Goal: Transaction & Acquisition: Purchase product/service

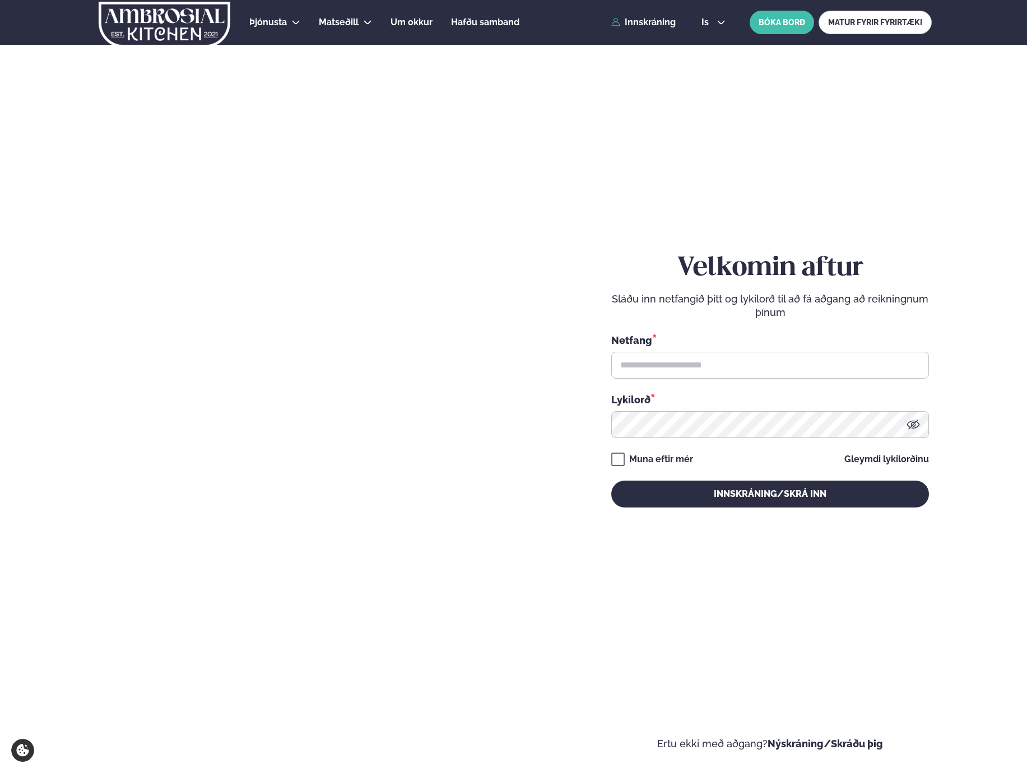
click at [669, 378] on div "Netfang * Lykilorð *" at bounding box center [770, 385] width 318 height 105
click at [694, 361] on input "text" at bounding box center [770, 365] width 318 height 27
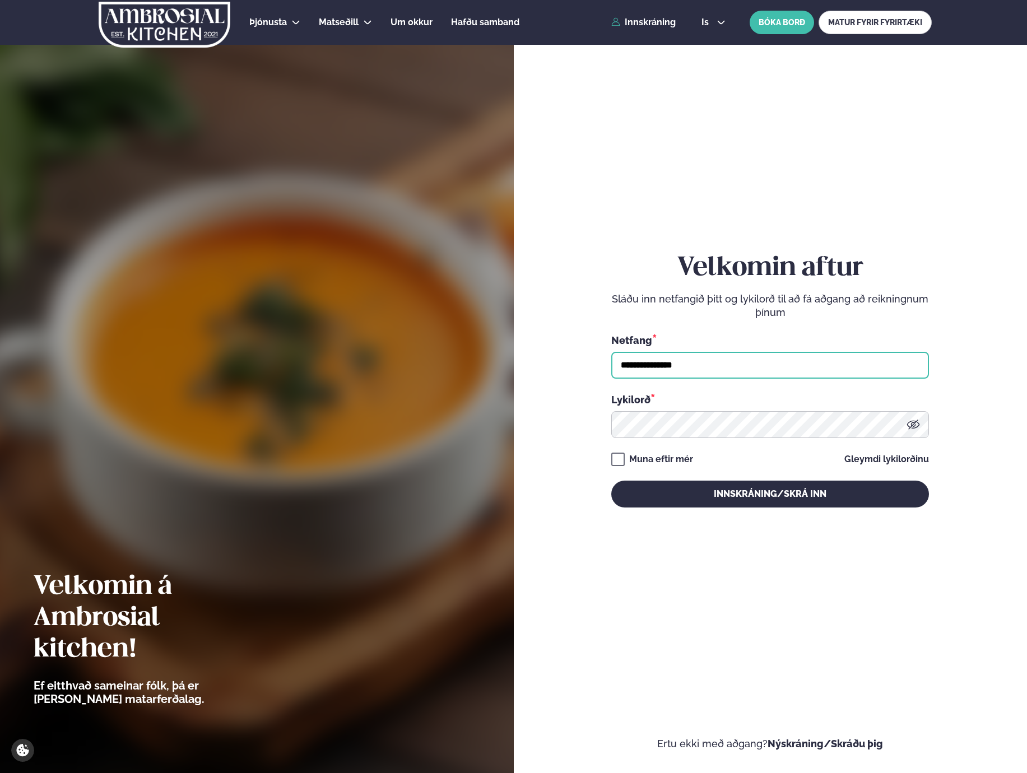
type input "**********"
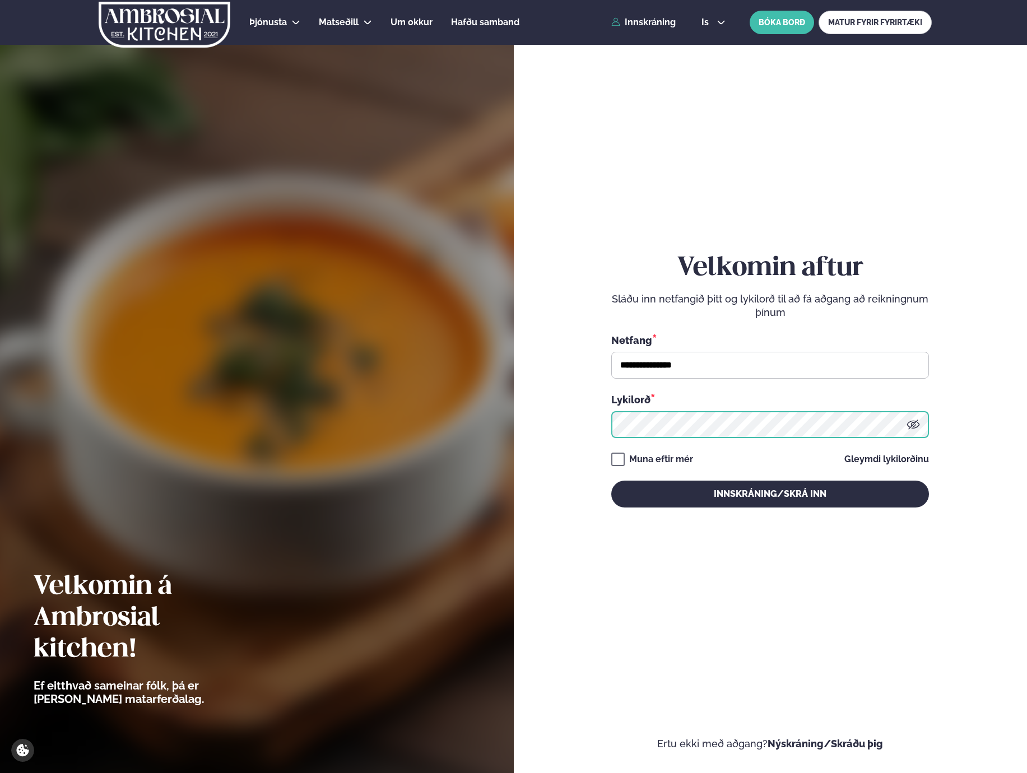
click at [611, 481] on button "Innskráning/Skrá inn" at bounding box center [770, 494] width 318 height 27
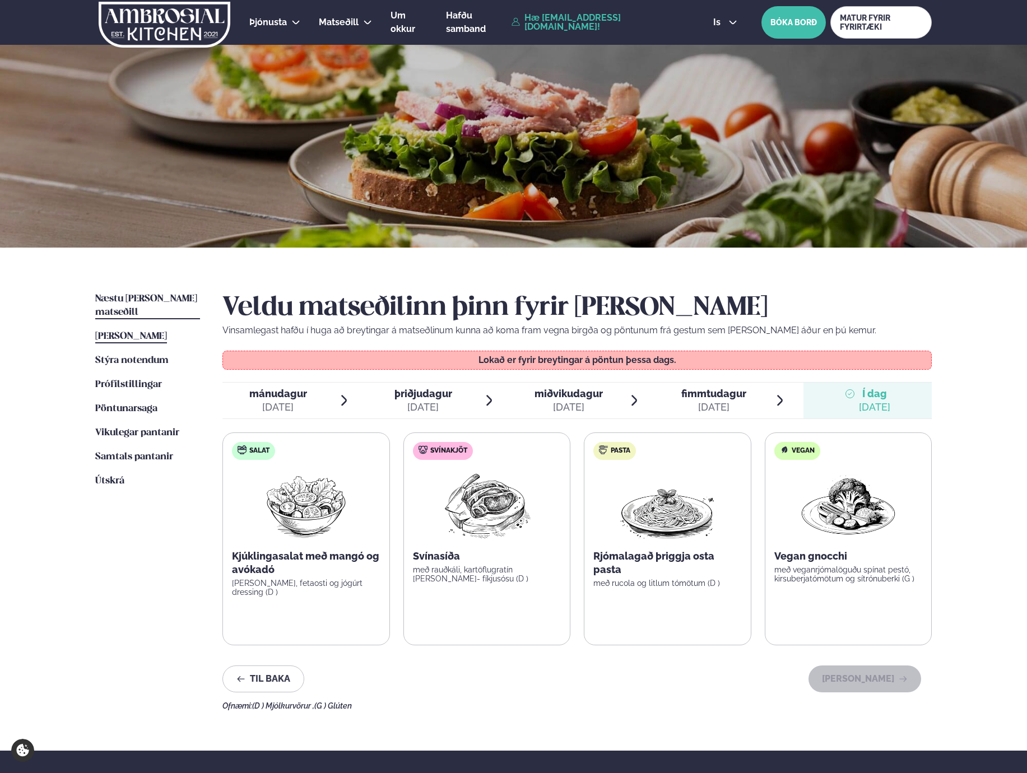
click at [144, 302] on span "Næstu [PERSON_NAME] matseðill" at bounding box center [146, 305] width 102 height 23
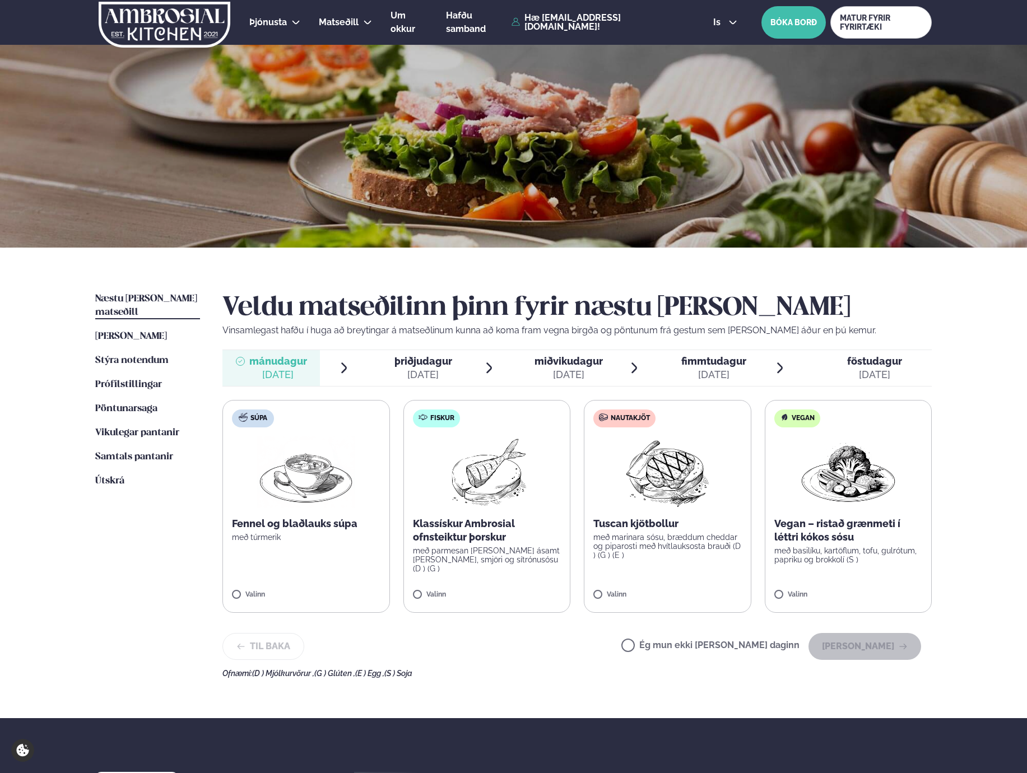
click at [734, 373] on div "[DATE]" at bounding box center [713, 374] width 65 height 13
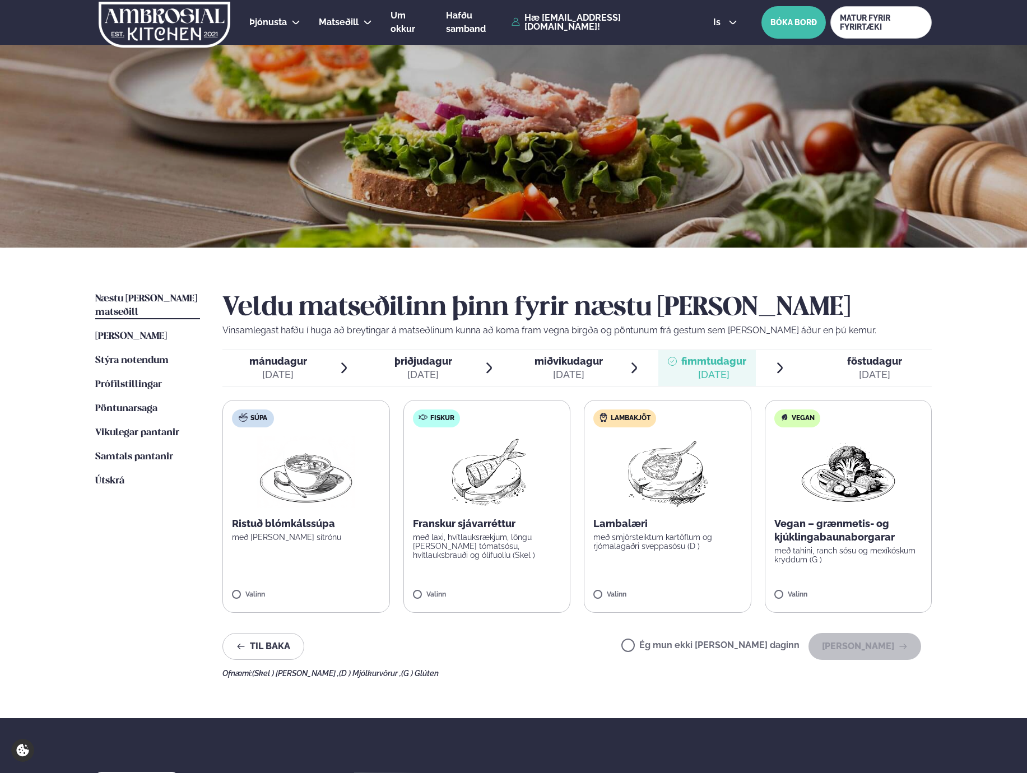
click at [286, 387] on div "Veldu matseðilinn þinn fyrir næstu [PERSON_NAME] Vinsamlegast hafðu í huga að b…" at bounding box center [576, 484] width 709 height 385
click at [264, 373] on div "[DATE]" at bounding box center [278, 374] width 58 height 13
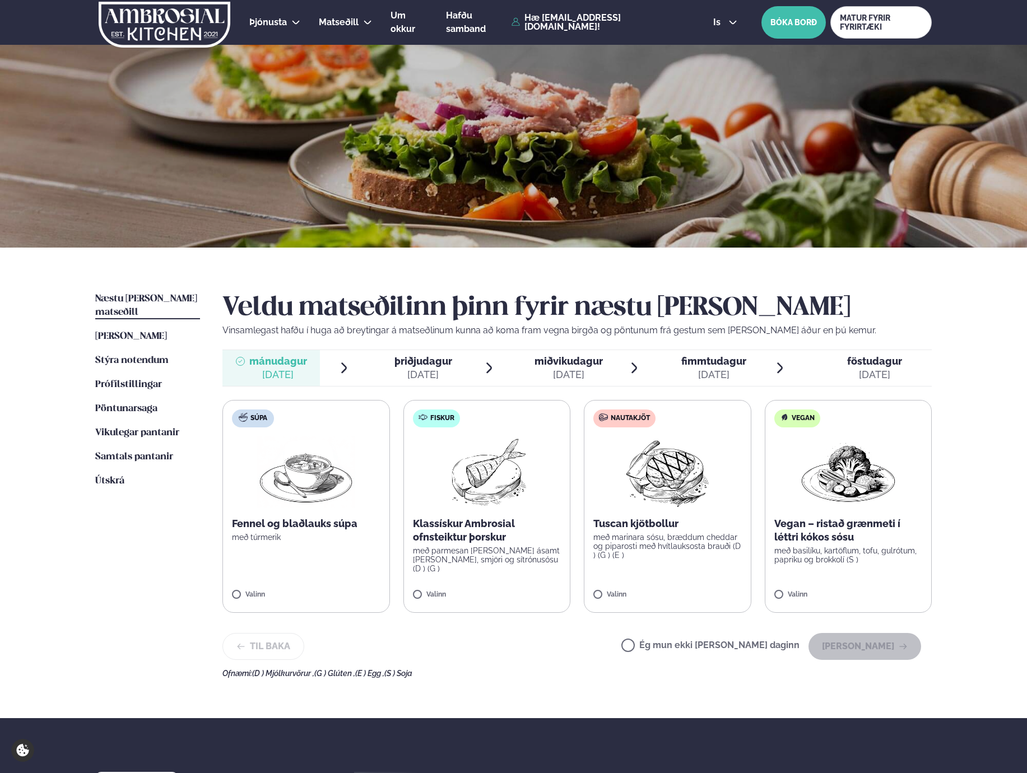
click at [434, 589] on label "Fiskur Klassískur Ambrosial ofnsteiktur þorskur með parmesan [PERSON_NAME] ásam…" at bounding box center [487, 506] width 168 height 213
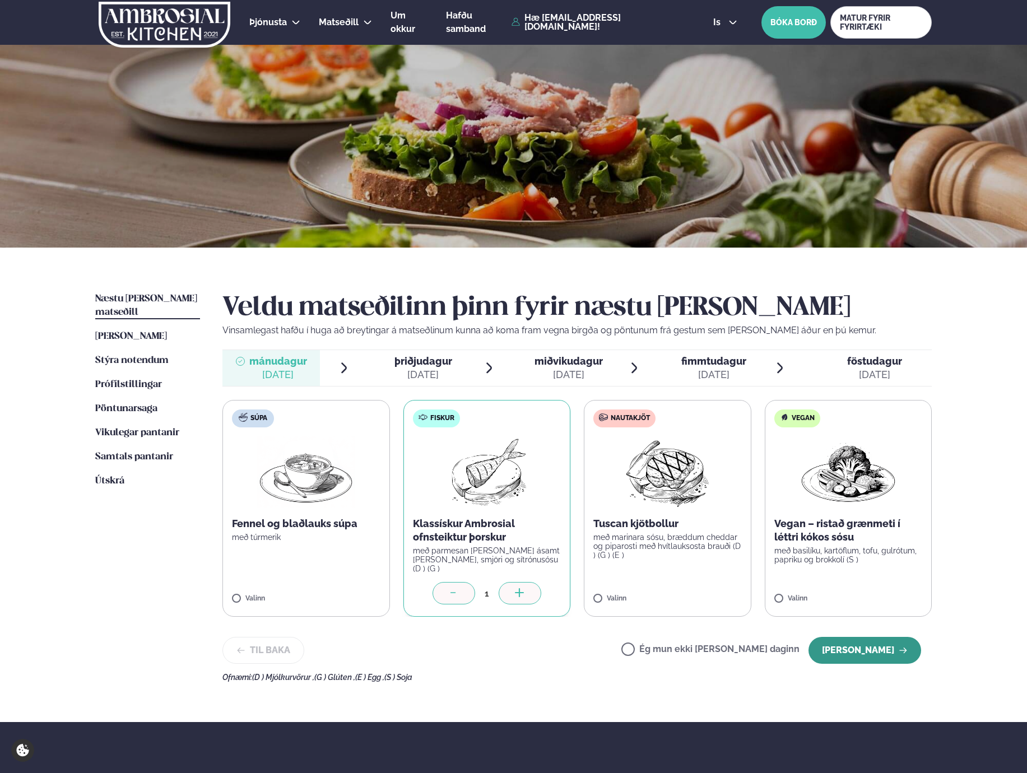
click at [852, 647] on button "[PERSON_NAME]" at bounding box center [864, 650] width 113 height 27
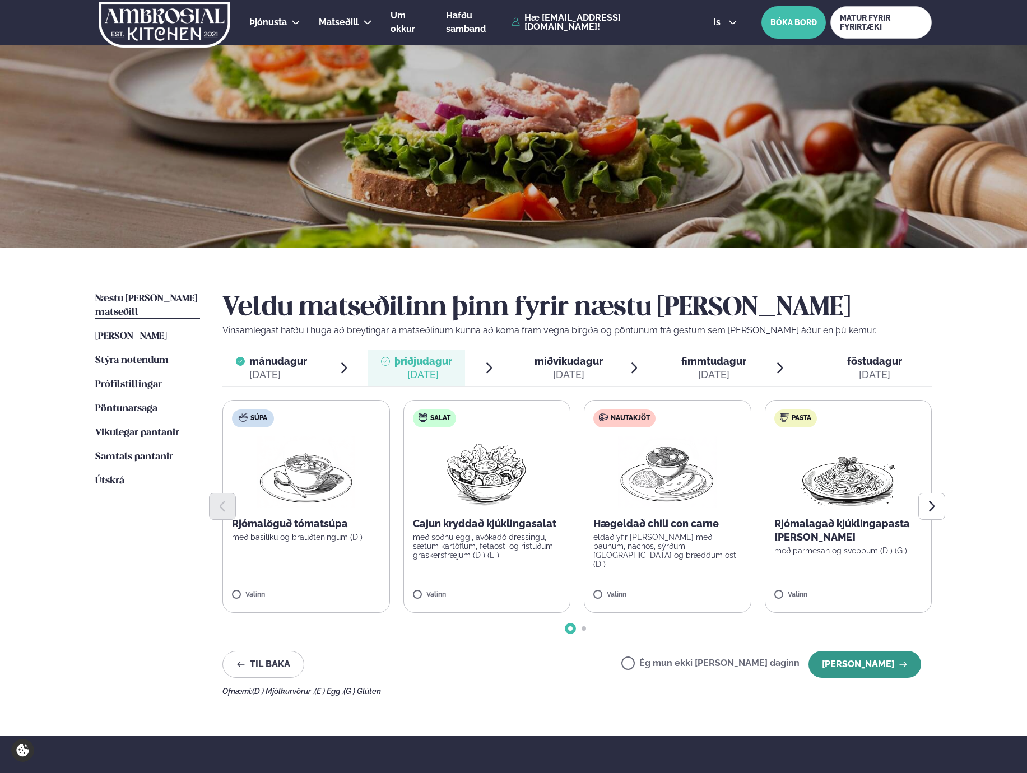
click at [841, 671] on button "[PERSON_NAME]" at bounding box center [864, 664] width 113 height 27
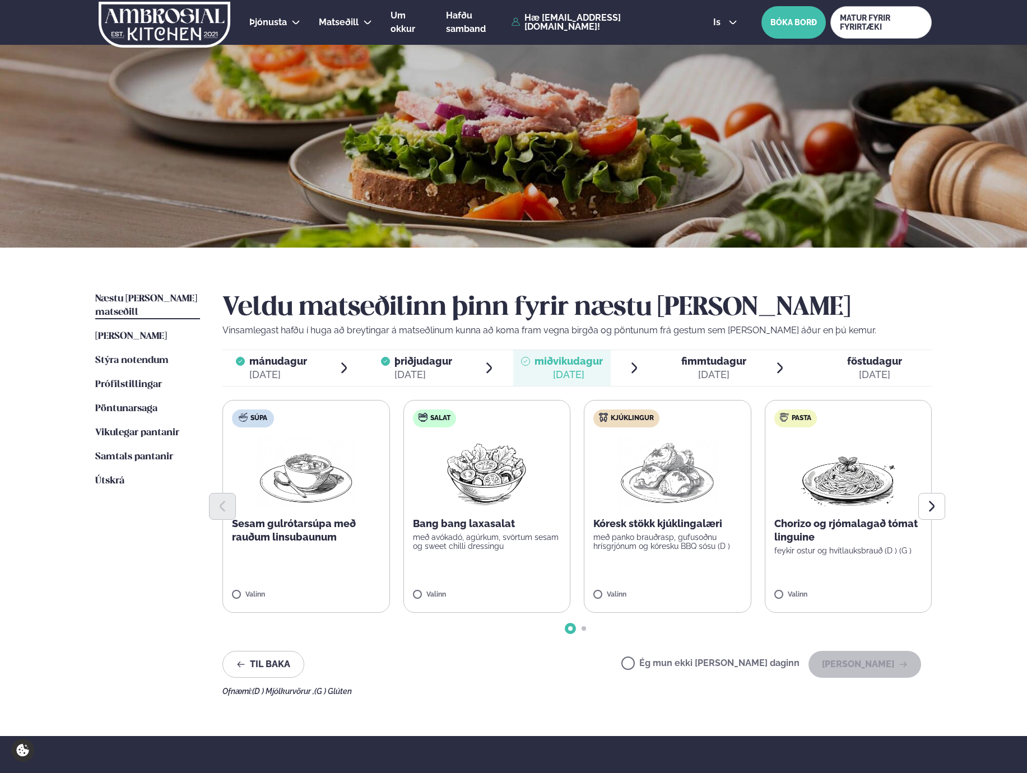
click at [674, 670] on label "Ég mun ekki [PERSON_NAME] daginn" at bounding box center [710, 665] width 178 height 12
click at [901, 662] on icon "button" at bounding box center [903, 664] width 9 height 9
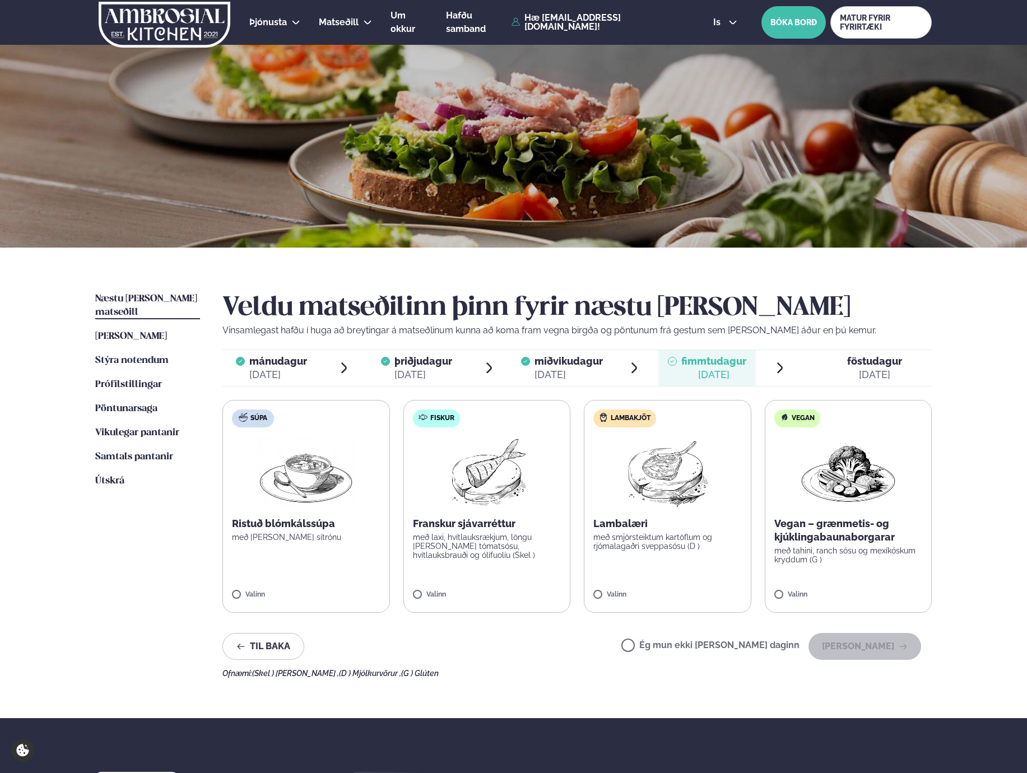
click at [666, 642] on label "Ég mun ekki [PERSON_NAME] daginn" at bounding box center [710, 647] width 178 height 12
click at [887, 653] on button "[PERSON_NAME]" at bounding box center [864, 646] width 113 height 27
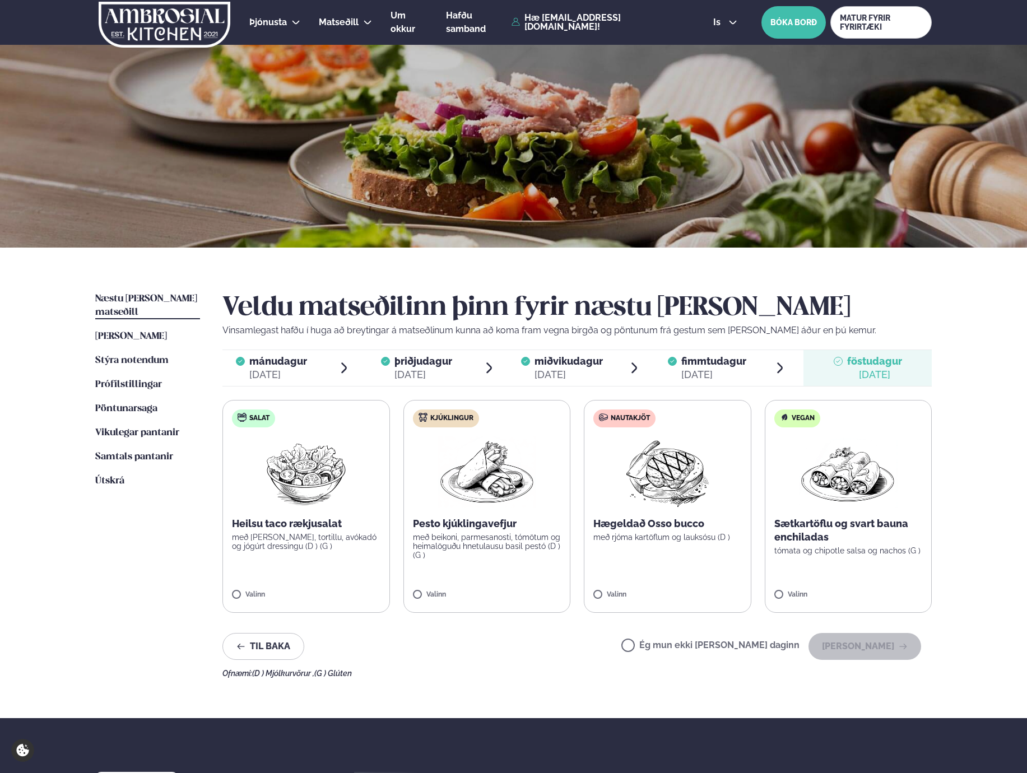
click at [668, 645] on label "Ég mun ekki [PERSON_NAME] daginn" at bounding box center [710, 647] width 178 height 12
click at [868, 660] on div "Veldu matseðilinn þinn fyrir næstu [PERSON_NAME] Vinsamlegast hafðu í huga að b…" at bounding box center [576, 484] width 709 height 385
click at [877, 642] on button "[PERSON_NAME]" at bounding box center [864, 646] width 113 height 27
